Goal: Check status: Check status

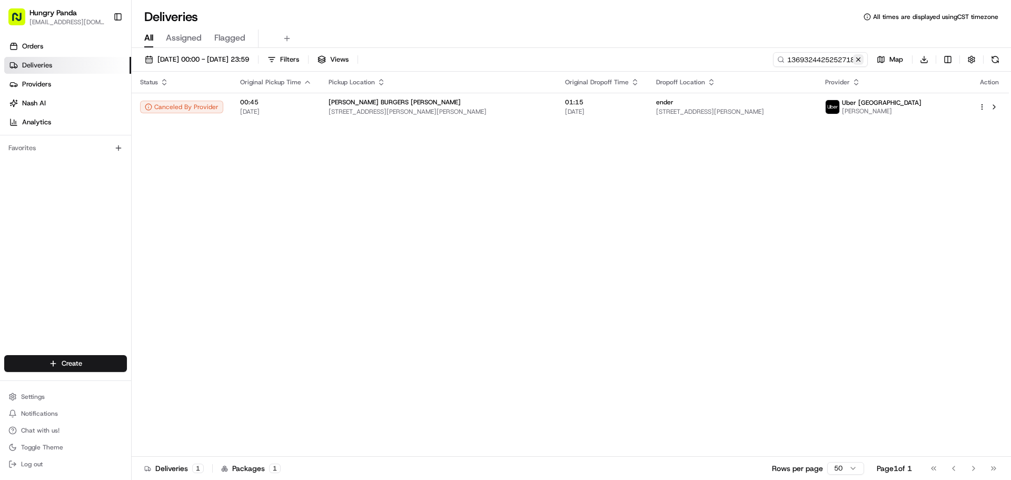
click at [861, 60] on button at bounding box center [858, 59] width 11 height 11
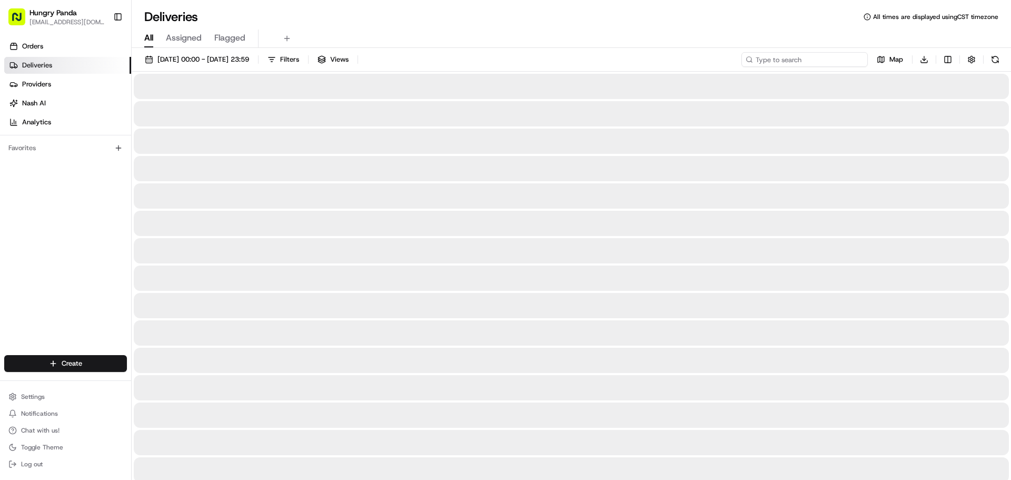
paste input "2262385315951790451434"
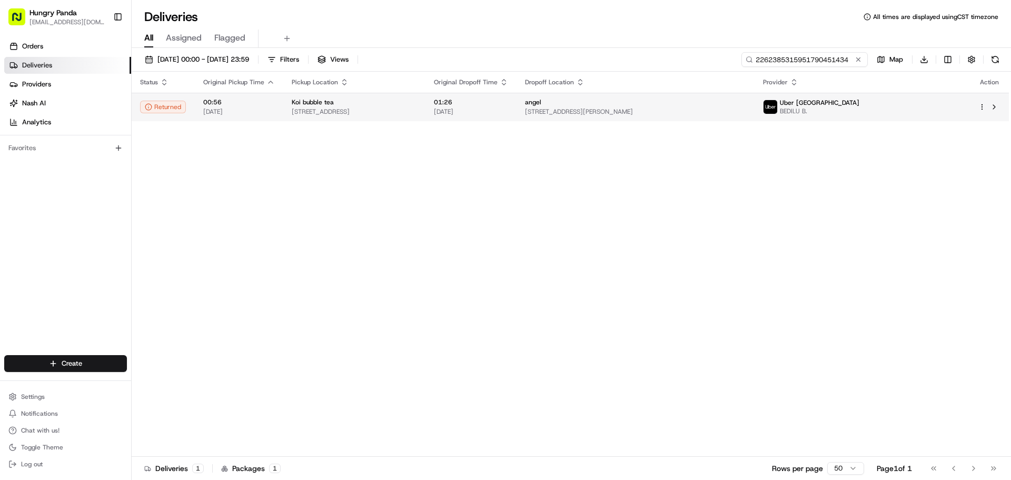
type input "2262385315951790451434"
click at [643, 105] on td "angel [STREET_ADDRESS][PERSON_NAME]" at bounding box center [636, 107] width 238 height 28
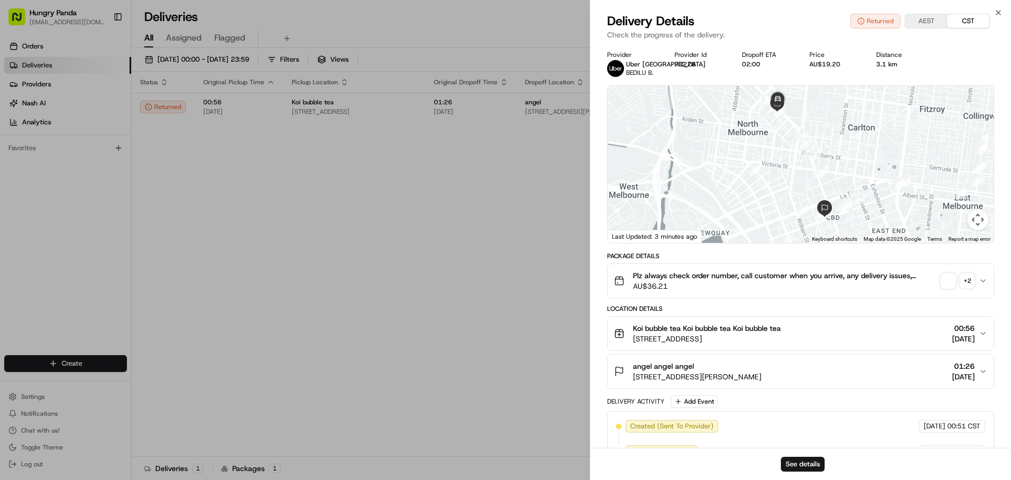
click at [952, 277] on span "button" at bounding box center [948, 280] width 15 height 15
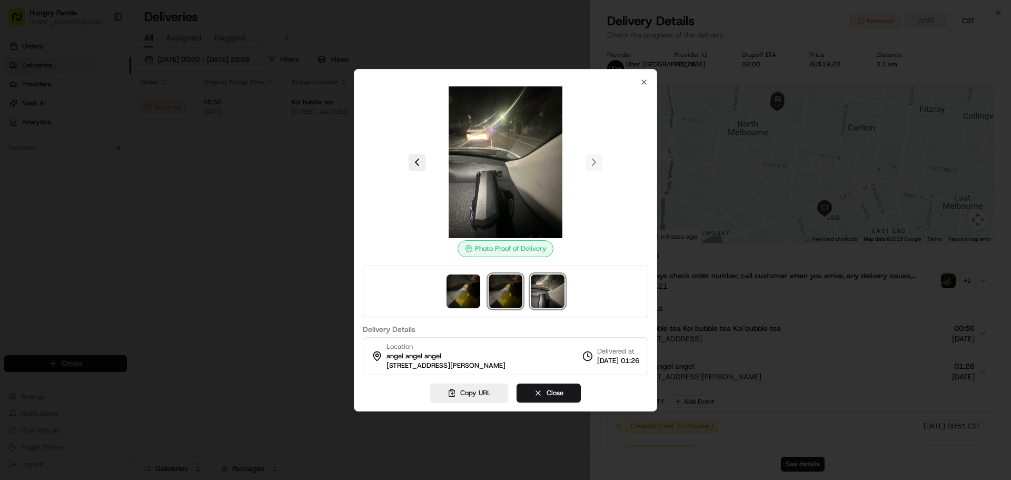
click at [511, 287] on img at bounding box center [506, 291] width 34 height 34
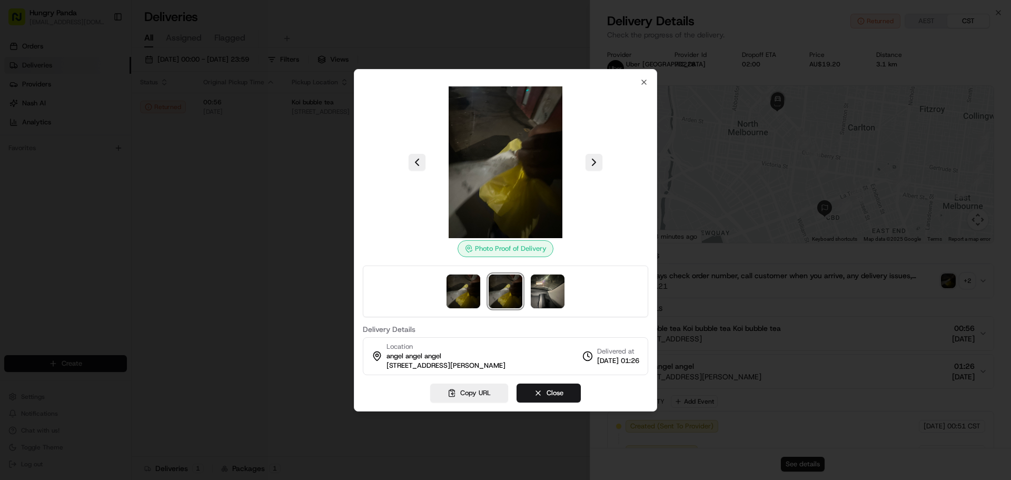
click at [831, 310] on div at bounding box center [505, 240] width 1011 height 480
